Goal: Information Seeking & Learning: Find specific page/section

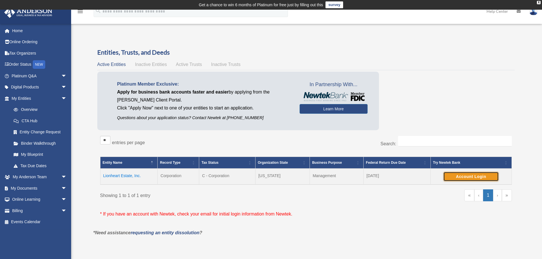
click at [457, 175] on button "Account Login" at bounding box center [470, 177] width 55 height 10
click at [11, 29] on span at bounding box center [10, 31] width 4 height 4
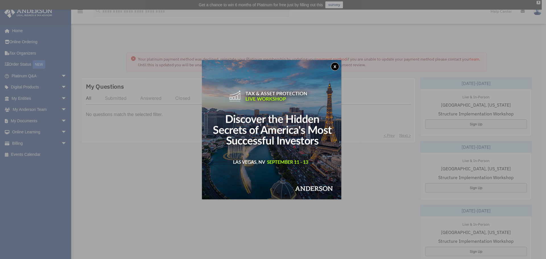
click at [337, 66] on button "x" at bounding box center [335, 66] width 9 height 9
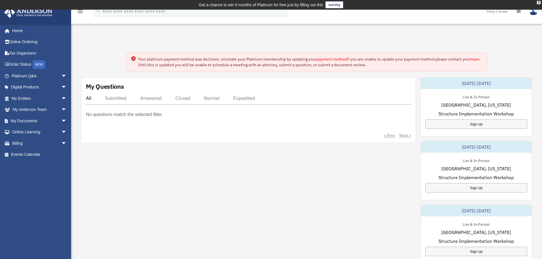
click at [337, 59] on link "payment method" at bounding box center [331, 59] width 30 height 5
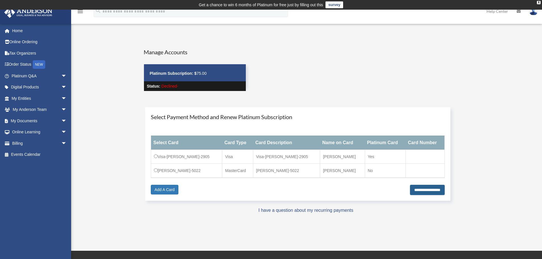
click at [414, 188] on input "**********" at bounding box center [427, 190] width 35 height 10
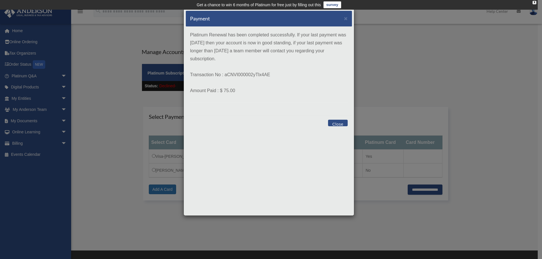
click at [338, 123] on button "Close" at bounding box center [338, 123] width 20 height 7
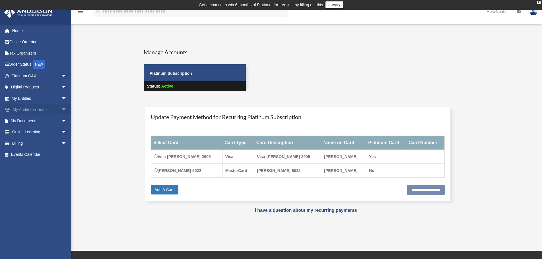
click at [47, 109] on link "My Anderson Team arrow_drop_down" at bounding box center [39, 109] width 71 height 11
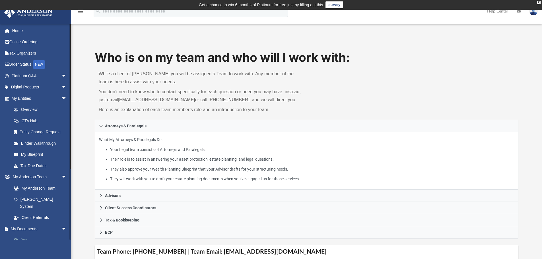
click at [25, 235] on link "Box" at bounding box center [41, 240] width 67 height 11
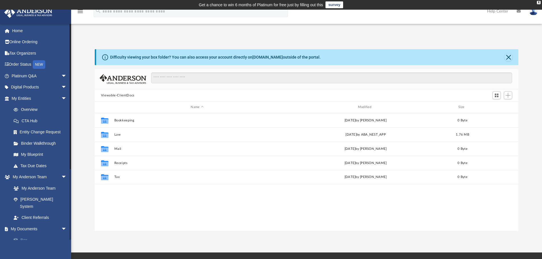
scroll to position [125, 419]
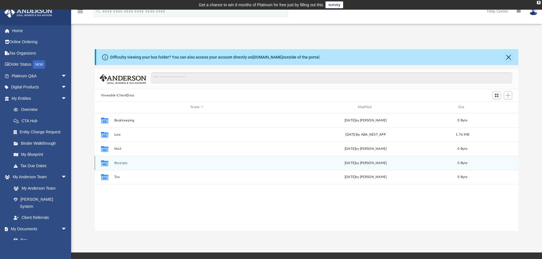
click at [120, 162] on button "Receipts" at bounding box center [197, 163] width 166 height 4
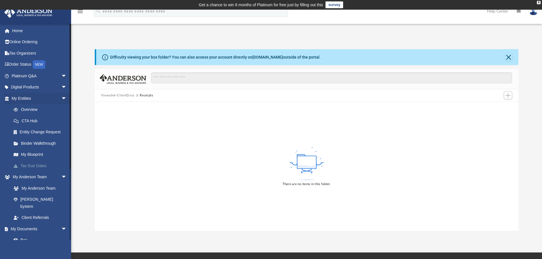
click at [32, 166] on link "Tax Due Dates" at bounding box center [41, 165] width 67 height 11
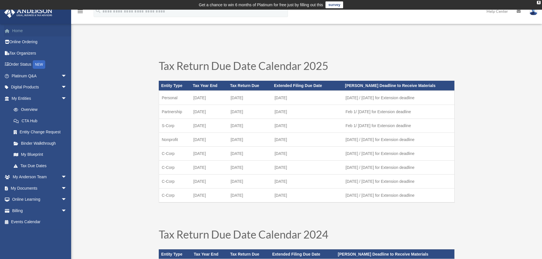
click at [13, 28] on link "Home" at bounding box center [39, 30] width 71 height 11
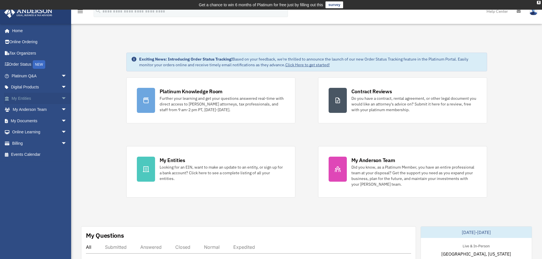
click at [33, 98] on link "My Entities arrow_drop_down" at bounding box center [39, 98] width 71 height 11
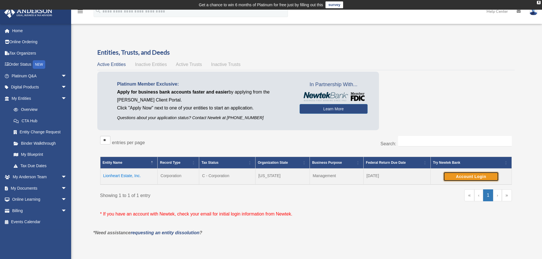
click at [473, 175] on button "Account Login" at bounding box center [470, 177] width 55 height 10
